Goal: Check status: Check status

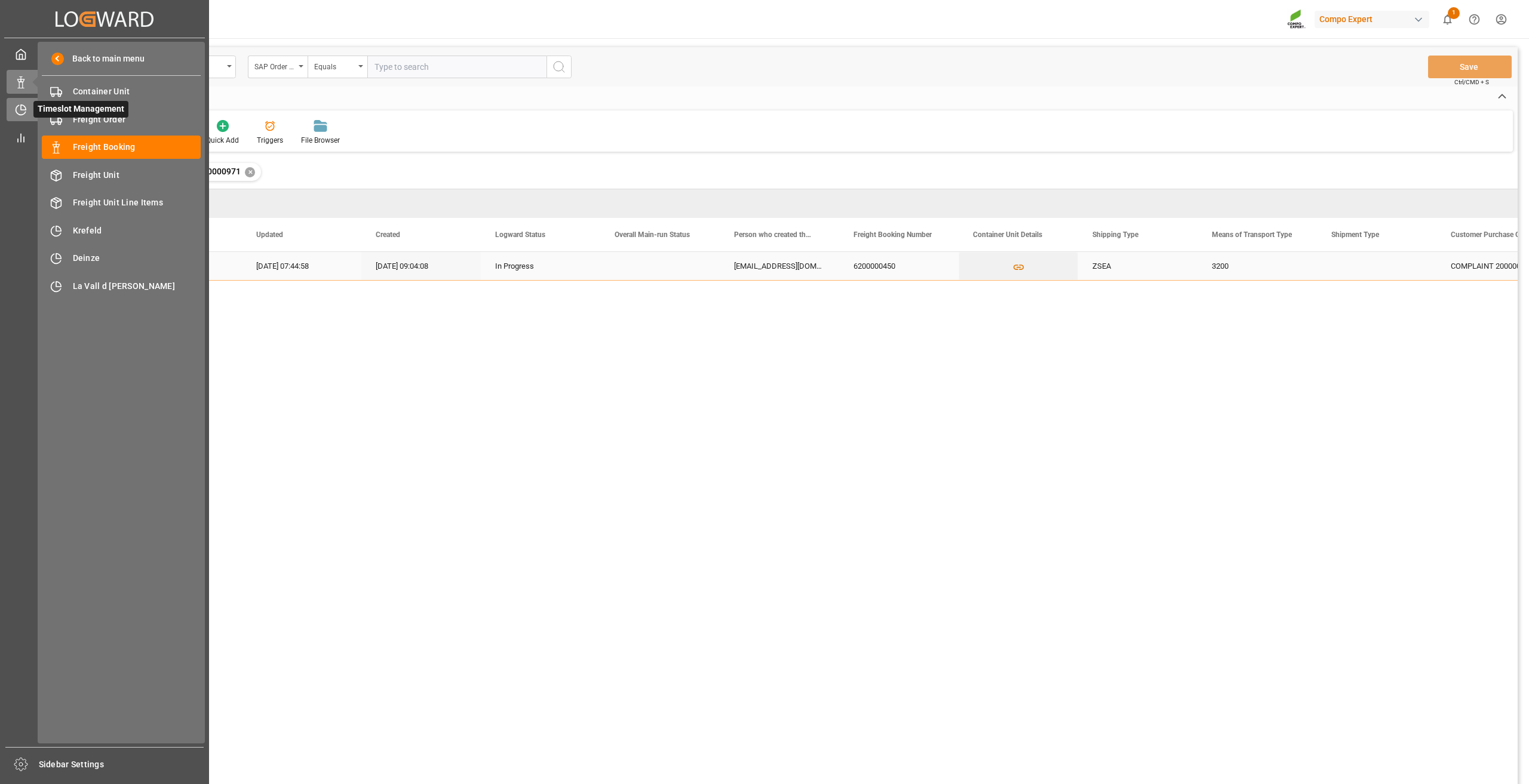
click at [20, 113] on icon at bounding box center [21, 110] width 12 height 12
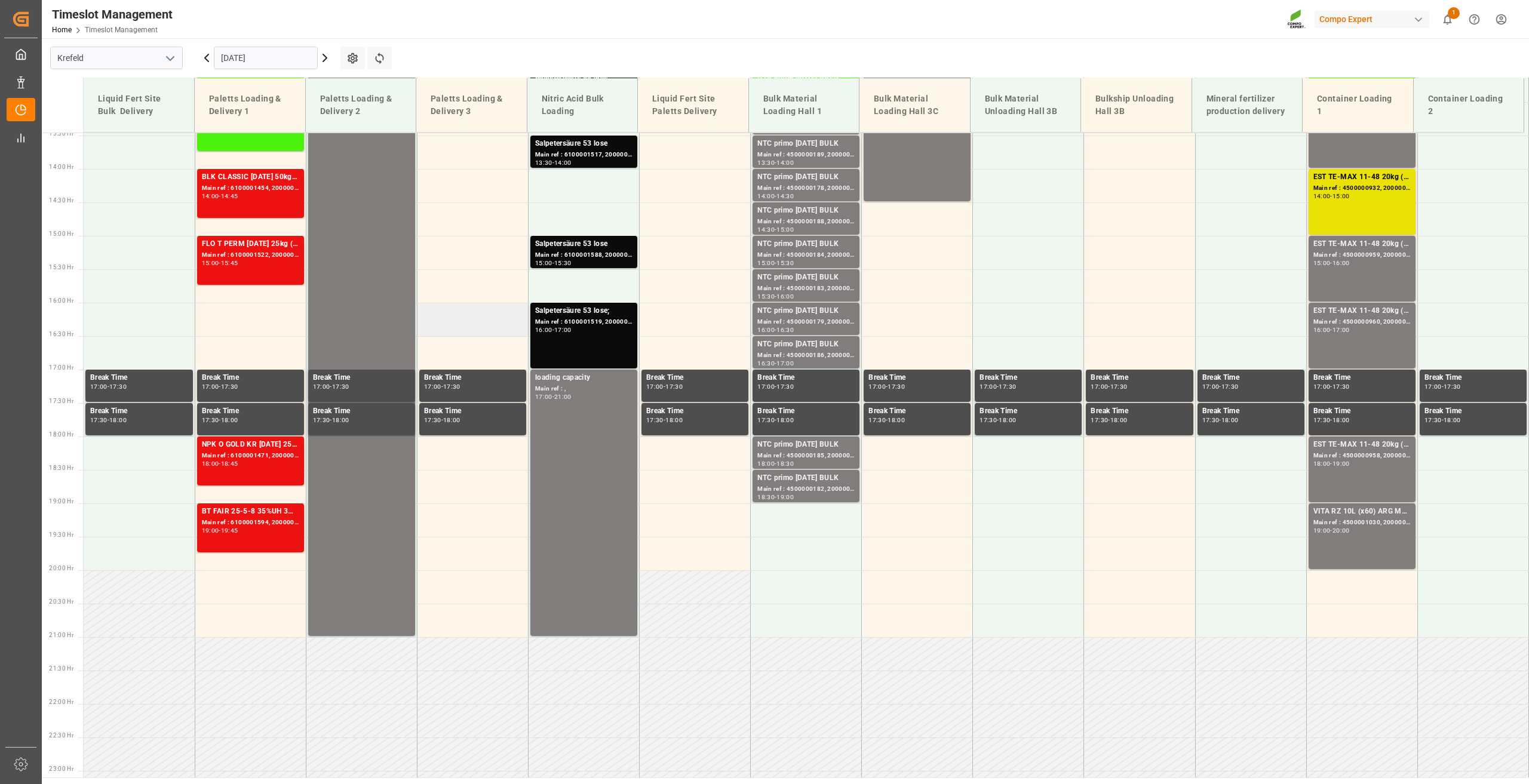
scroll to position [961, 0]
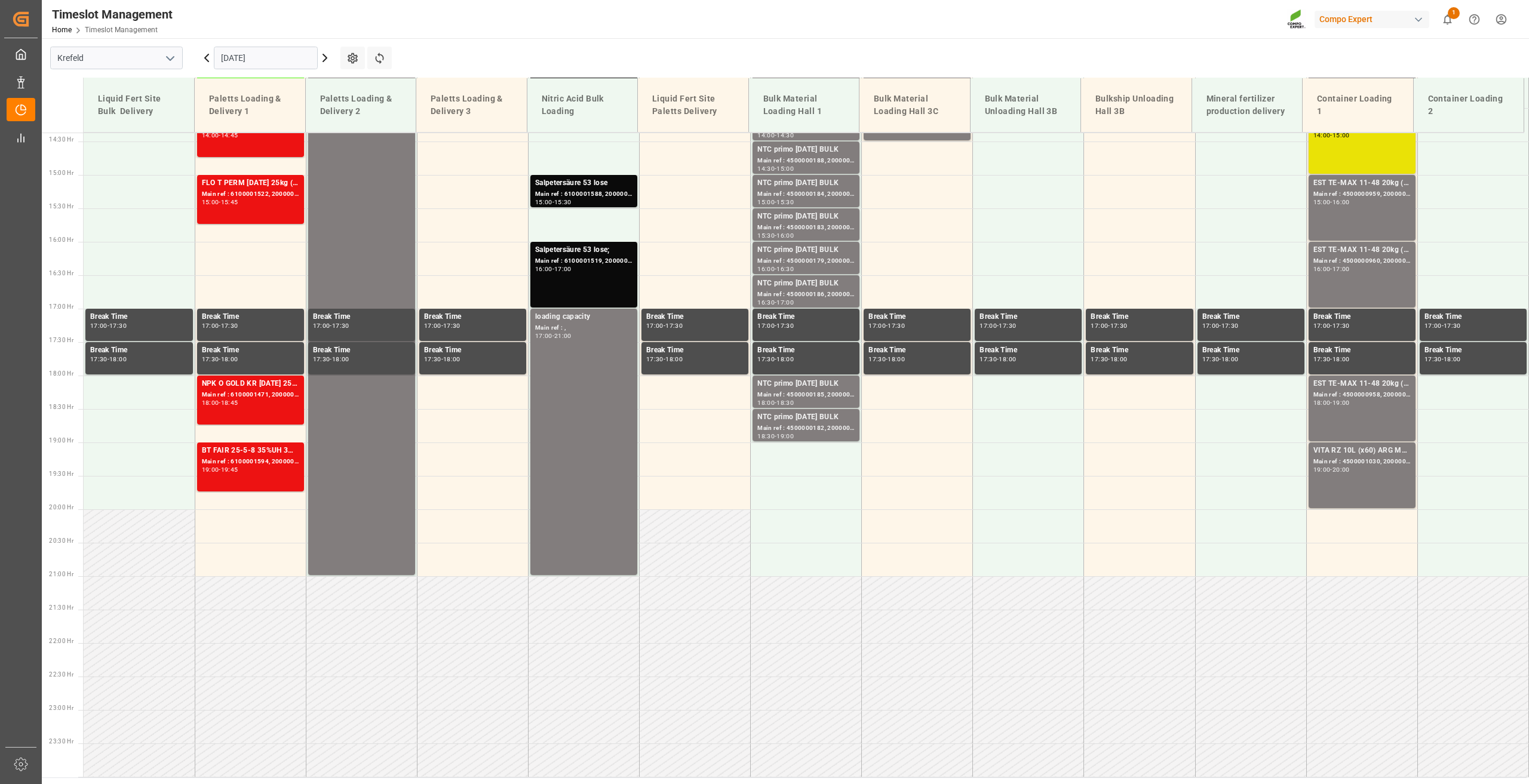
click at [329, 57] on icon at bounding box center [325, 58] width 15 height 15
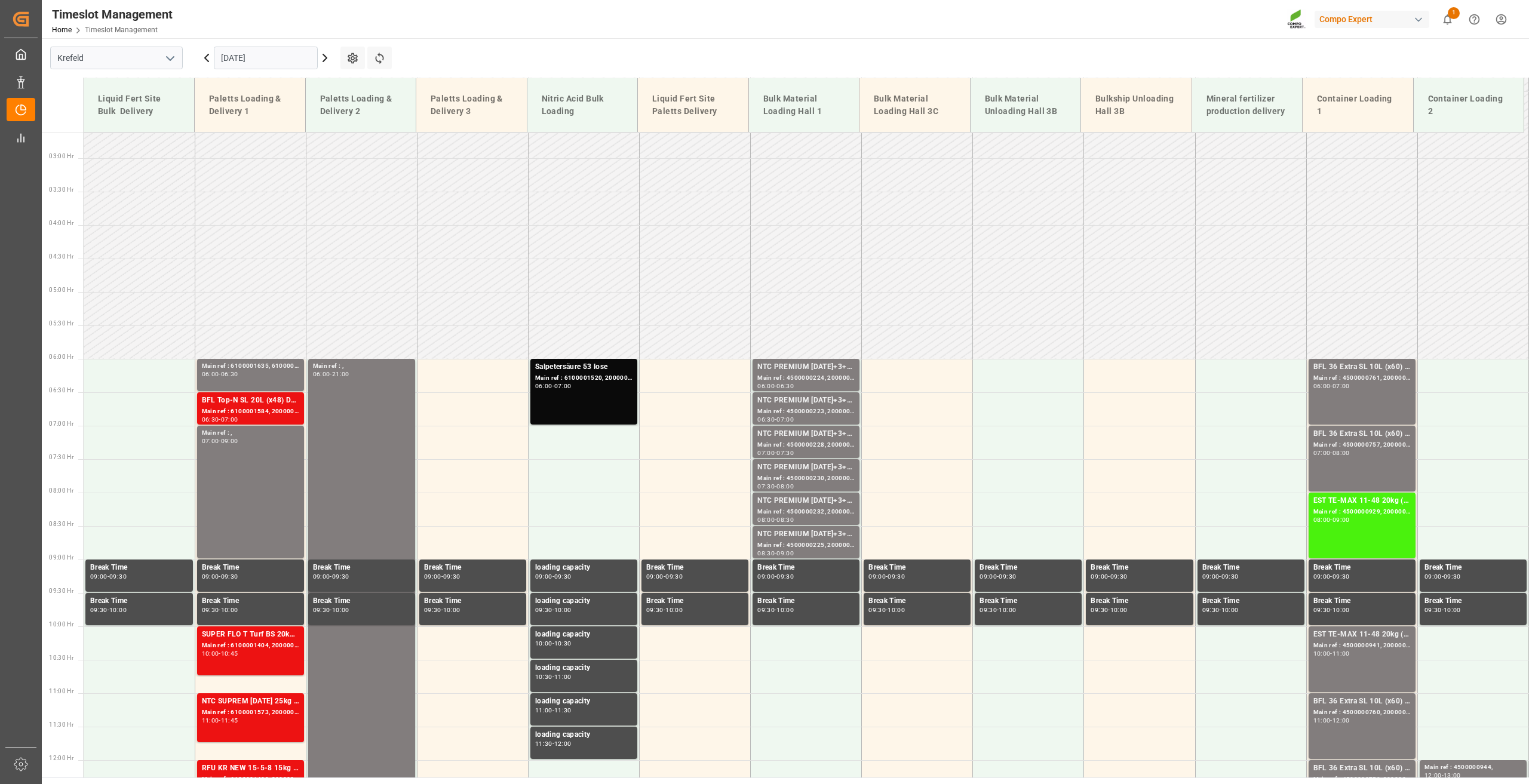
scroll to position [244, 0]
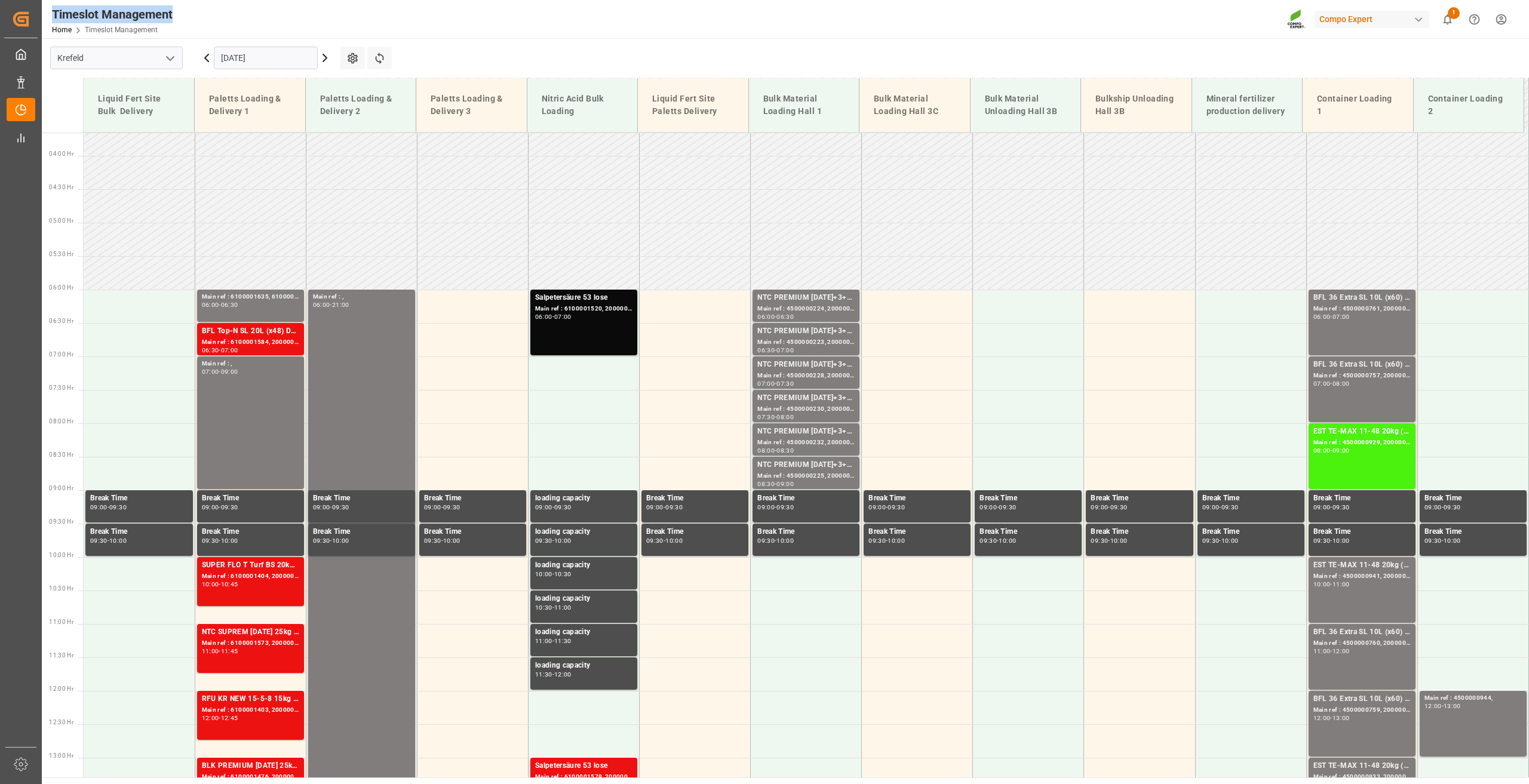
drag, startPoint x: 53, startPoint y: 15, endPoint x: 182, endPoint y: 14, distance: 129.0
click at [180, 15] on div "Timeslot Management Home Timeslot Management Compo Expert 1 Notifications Only …" at bounding box center [781, 19] width 1495 height 38
click at [182, 14] on div "Timeslot Management Home Timeslot Management Compo Expert 1 Notifications Only …" at bounding box center [781, 19] width 1495 height 38
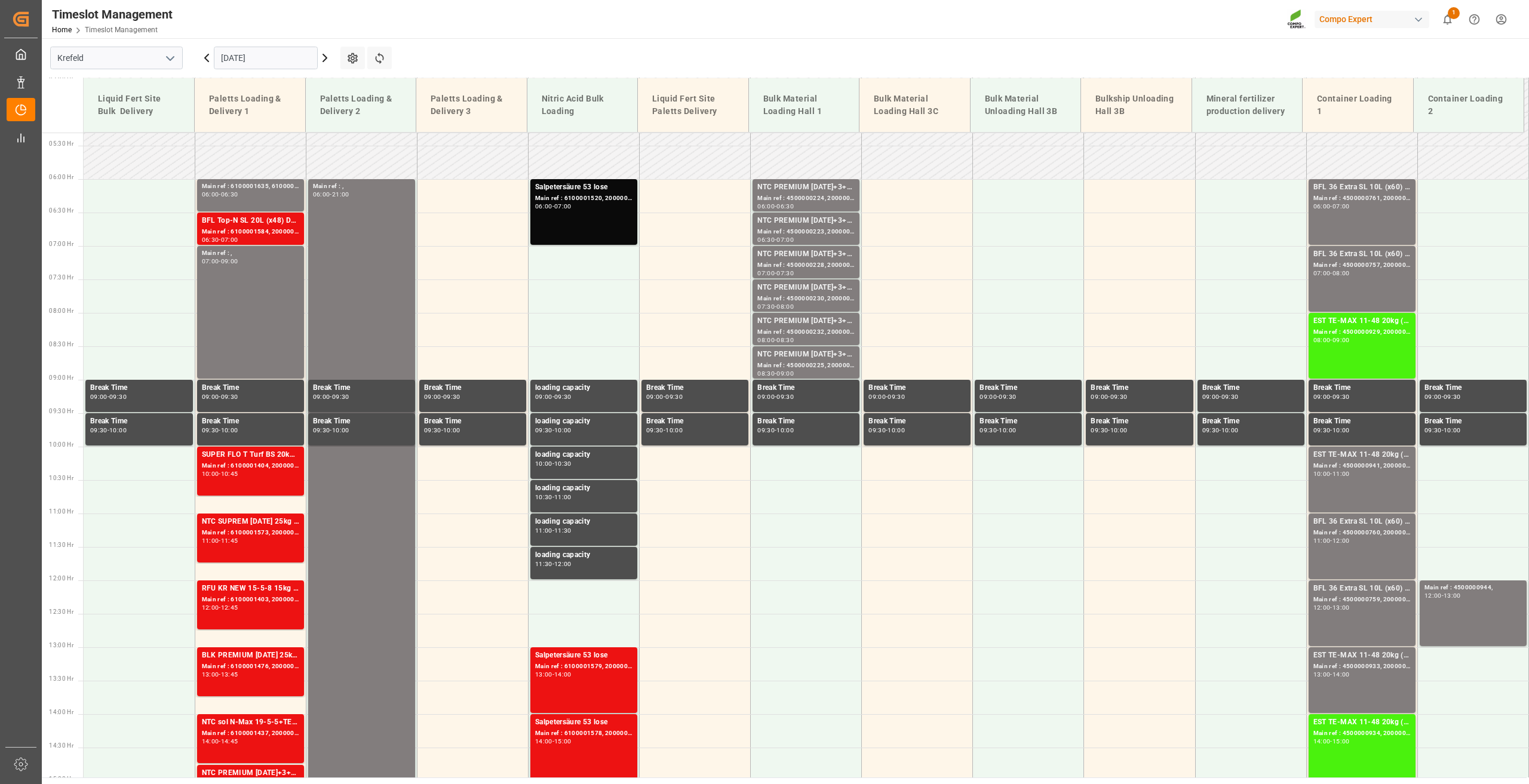
scroll to position [358, 0]
